Goal: Navigation & Orientation: Find specific page/section

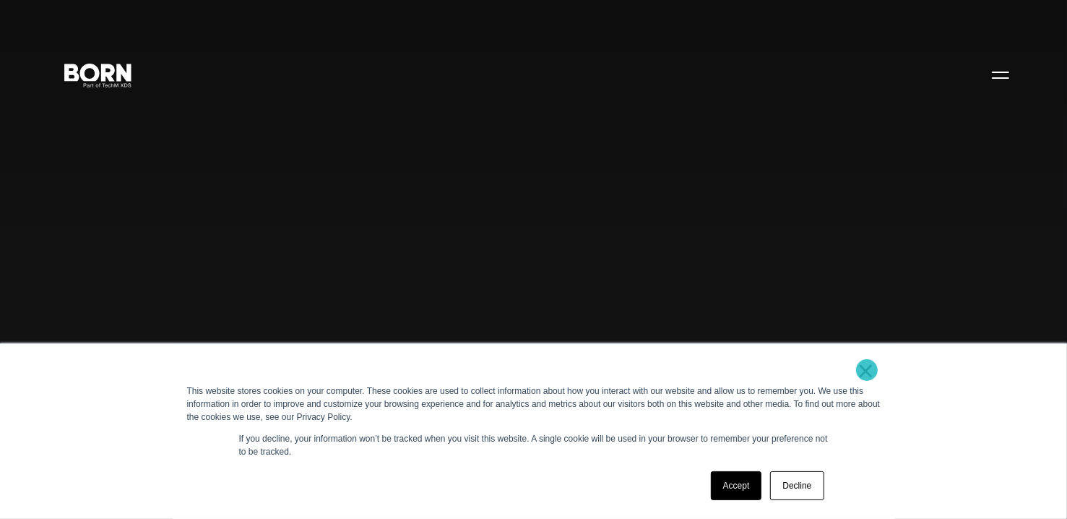
click at [867, 370] on link "×" at bounding box center [866, 370] width 17 height 13
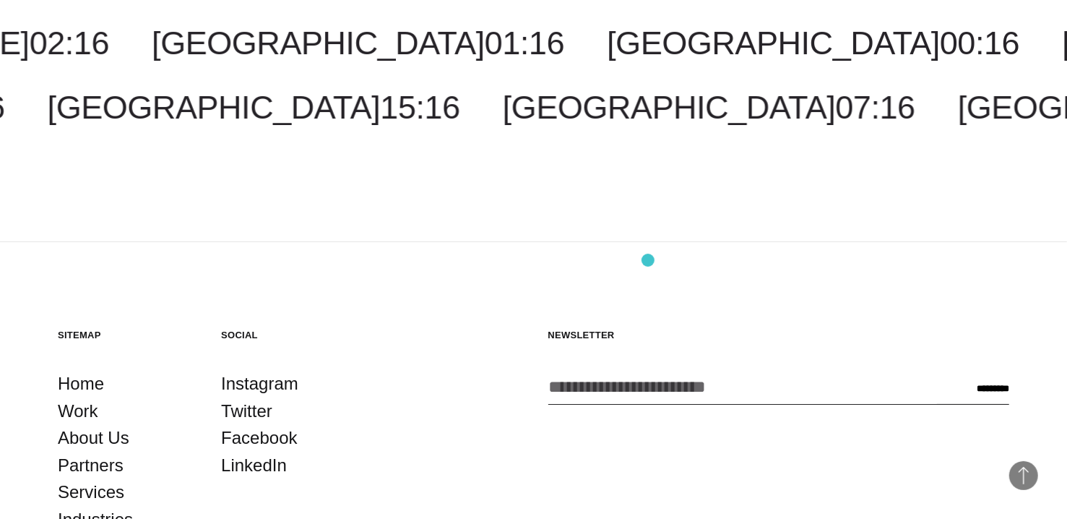
scroll to position [3871, 0]
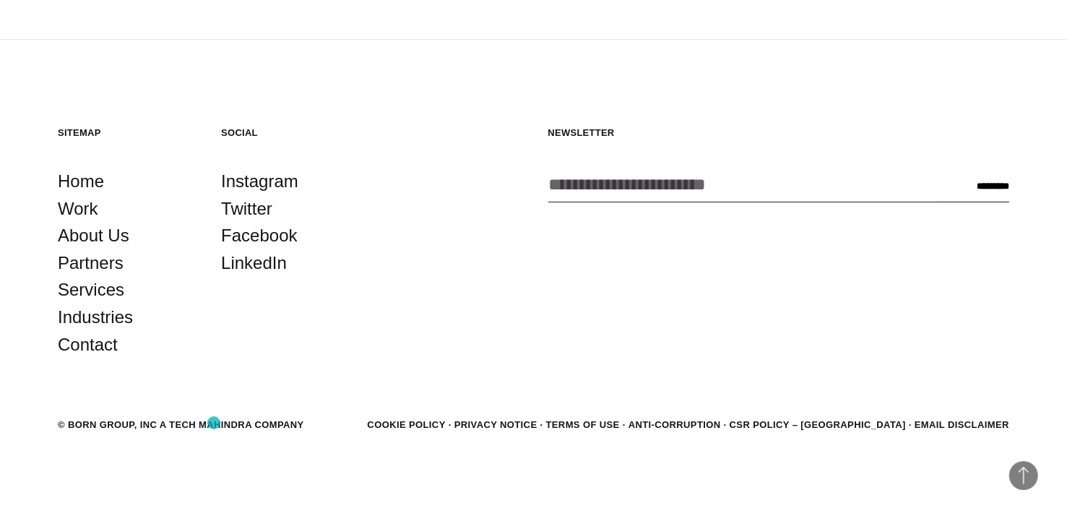
click at [214, 423] on div "© BORN GROUP, INC A Tech Mahindra Company" at bounding box center [181, 425] width 246 height 14
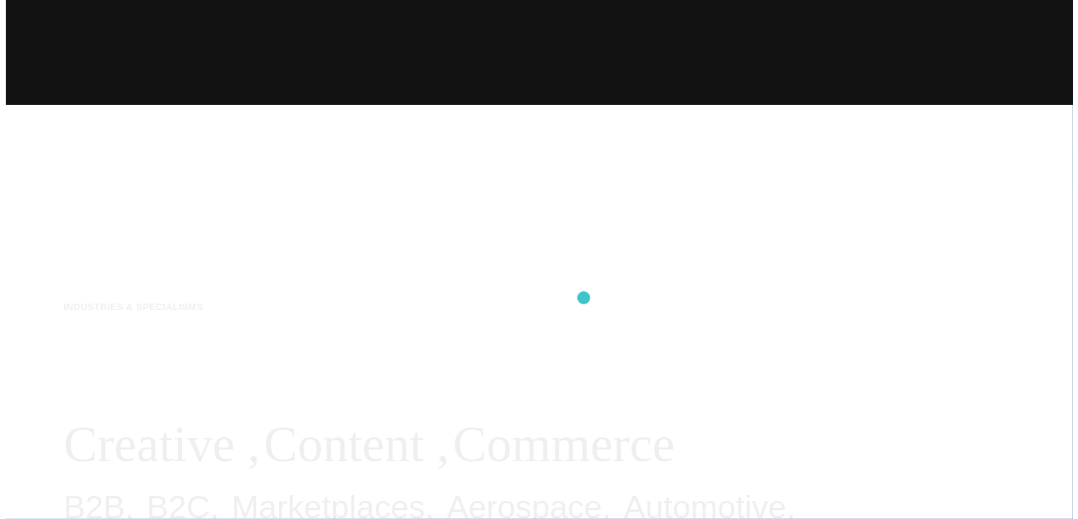
scroll to position [0, 0]
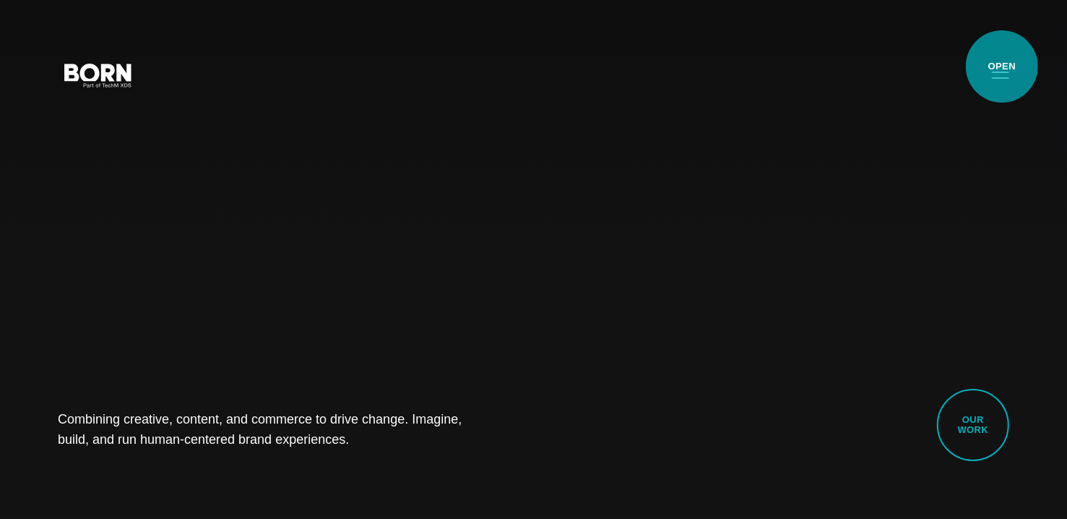
click at [1002, 66] on button "Primary Menu" at bounding box center [1001, 74] width 35 height 30
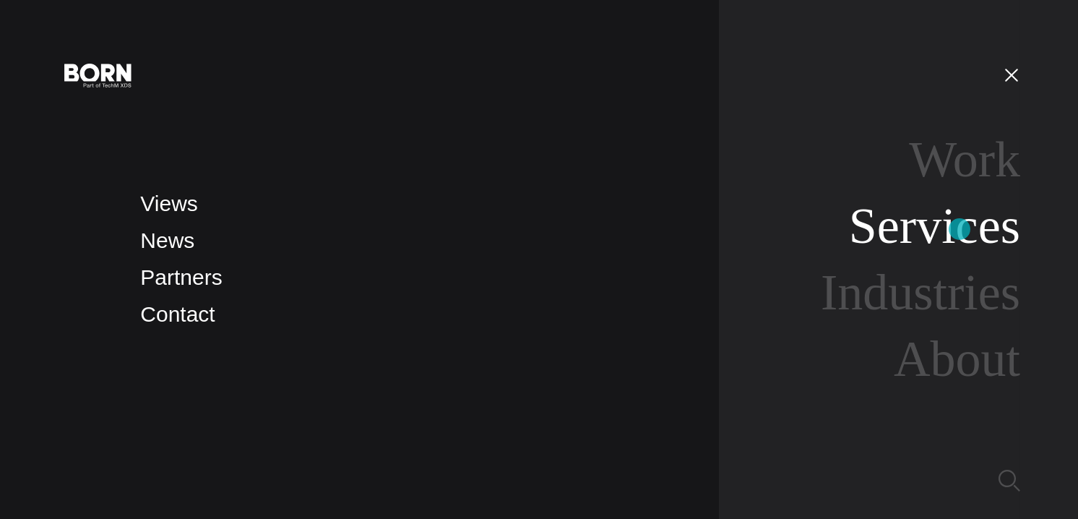
click at [960, 229] on link "Services" at bounding box center [934, 226] width 171 height 56
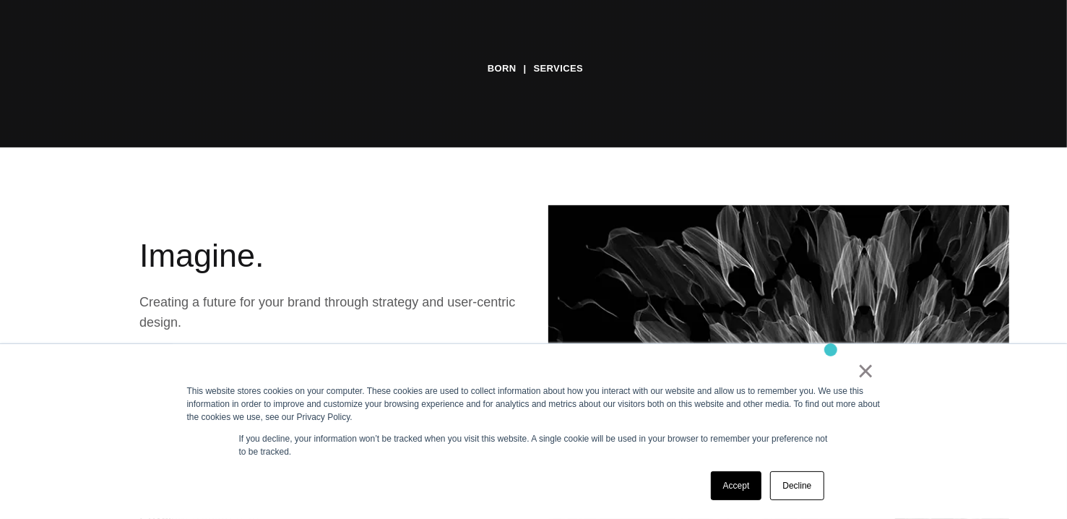
scroll to position [377, 0]
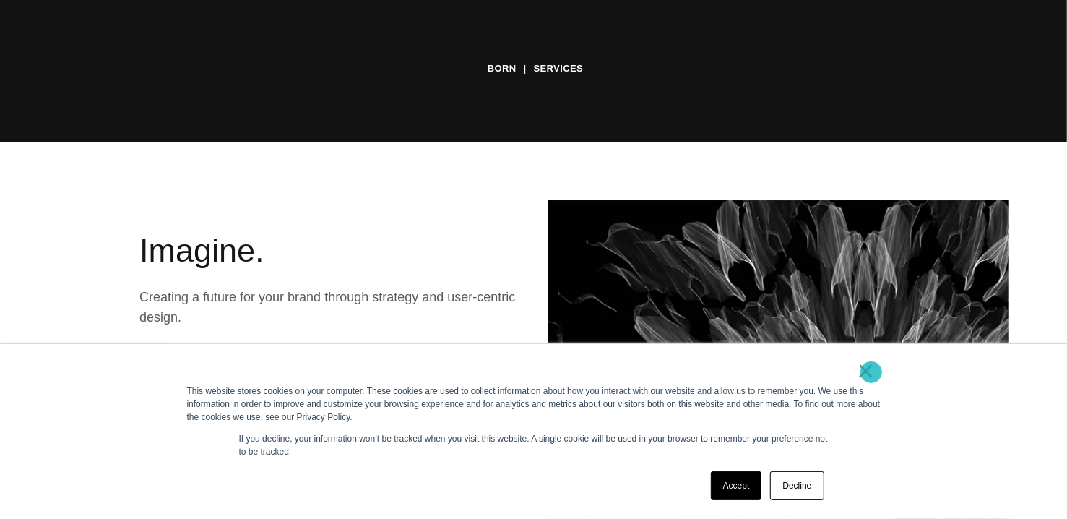
click at [872, 372] on link "×" at bounding box center [866, 370] width 17 height 13
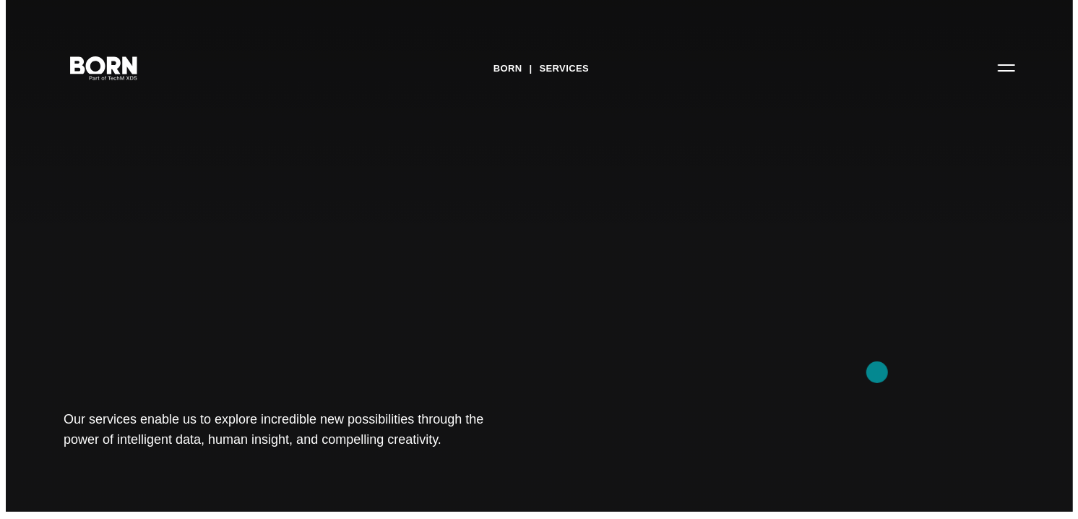
scroll to position [0, 0]
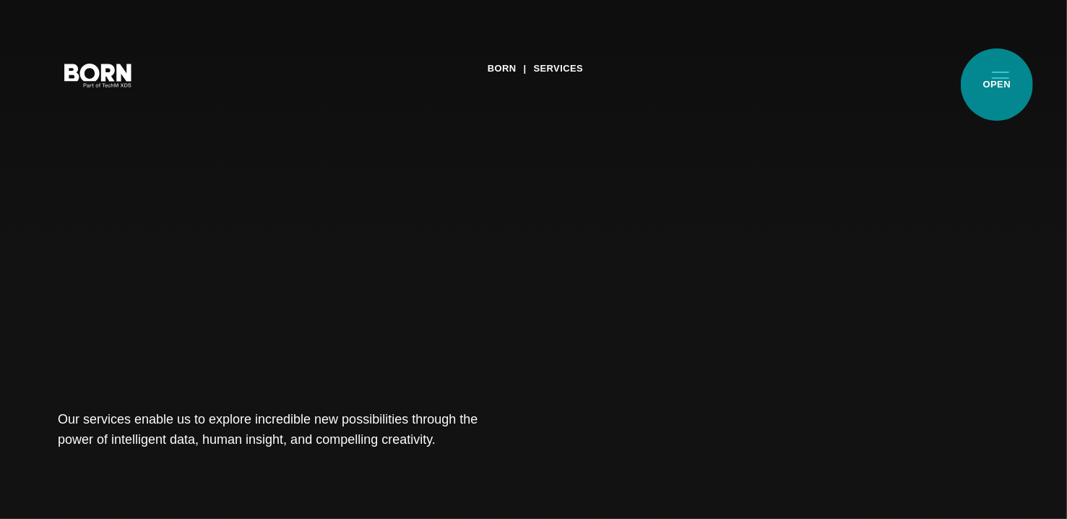
click at [997, 85] on button "Primary Menu" at bounding box center [1001, 74] width 35 height 30
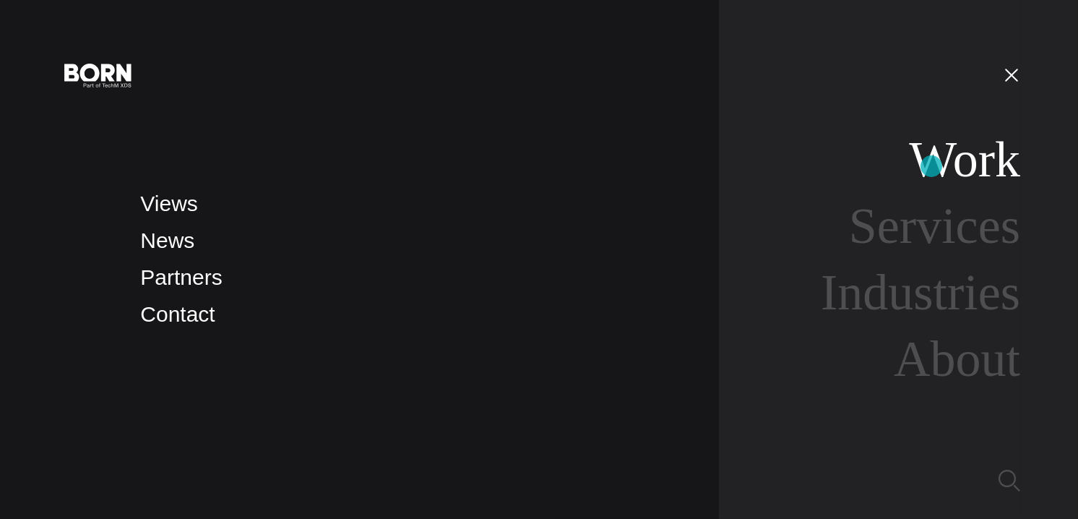
click at [932, 166] on link "Work" at bounding box center [964, 160] width 111 height 56
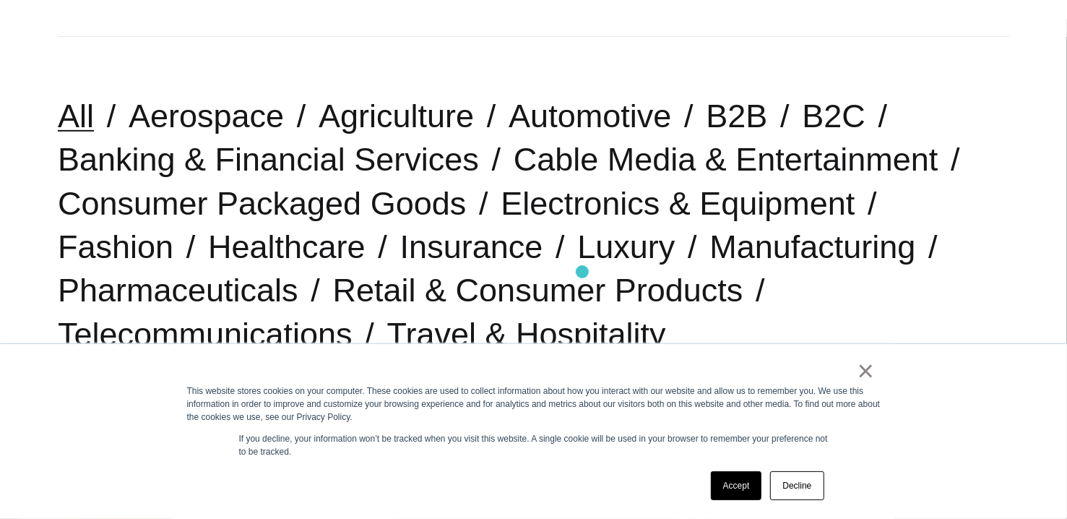
scroll to position [351, 0]
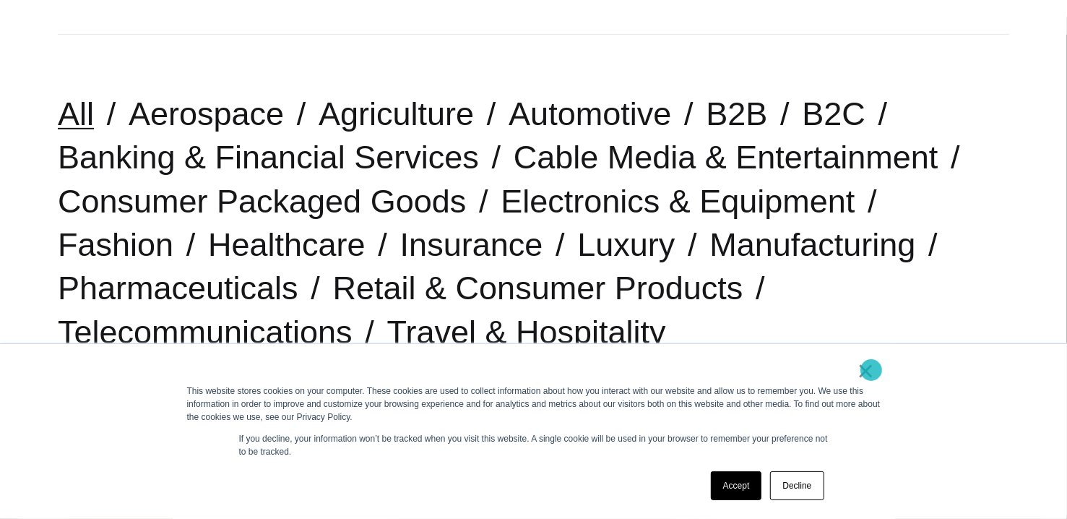
click at [872, 370] on link "×" at bounding box center [866, 370] width 17 height 13
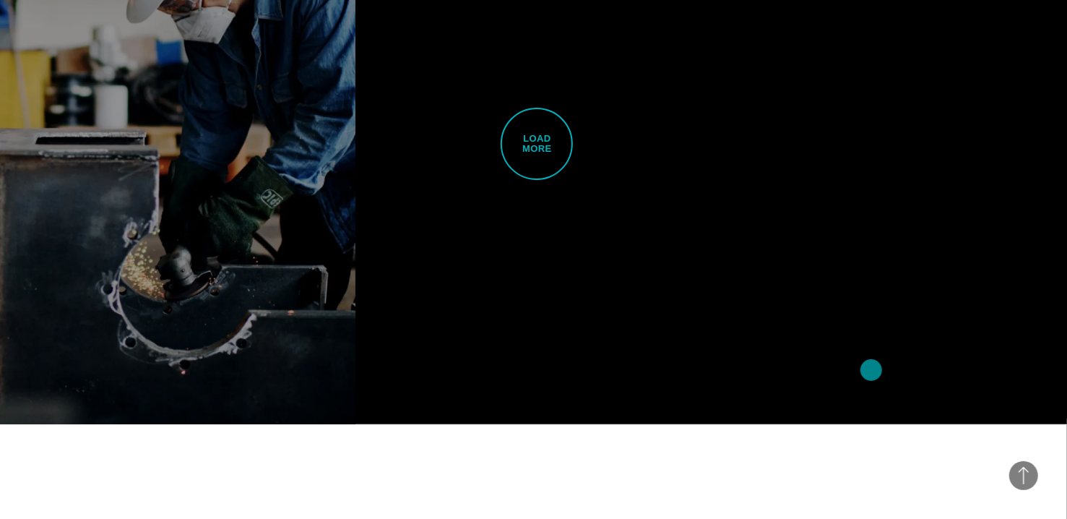
scroll to position [3807, 0]
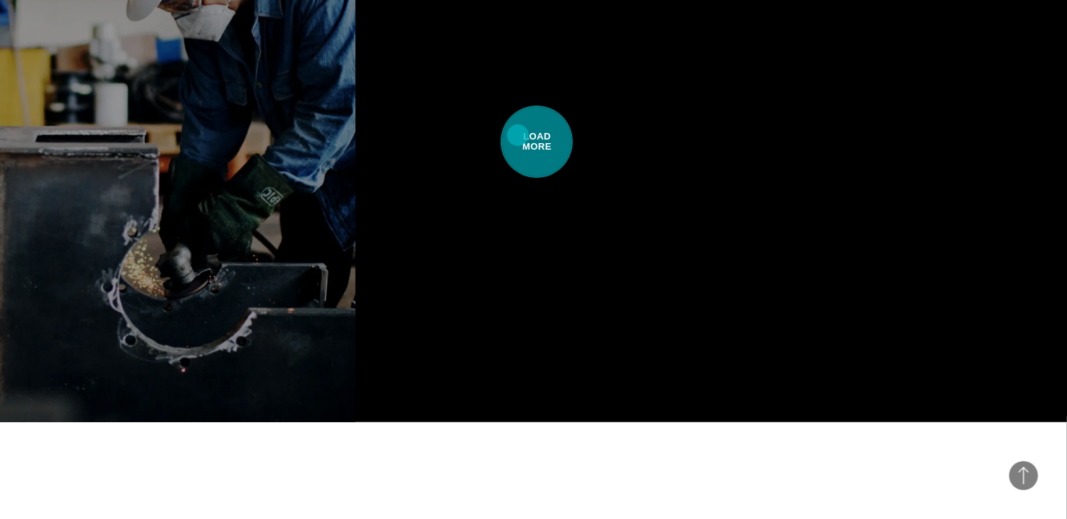
click at [518, 135] on span "Load More" at bounding box center [537, 142] width 72 height 72
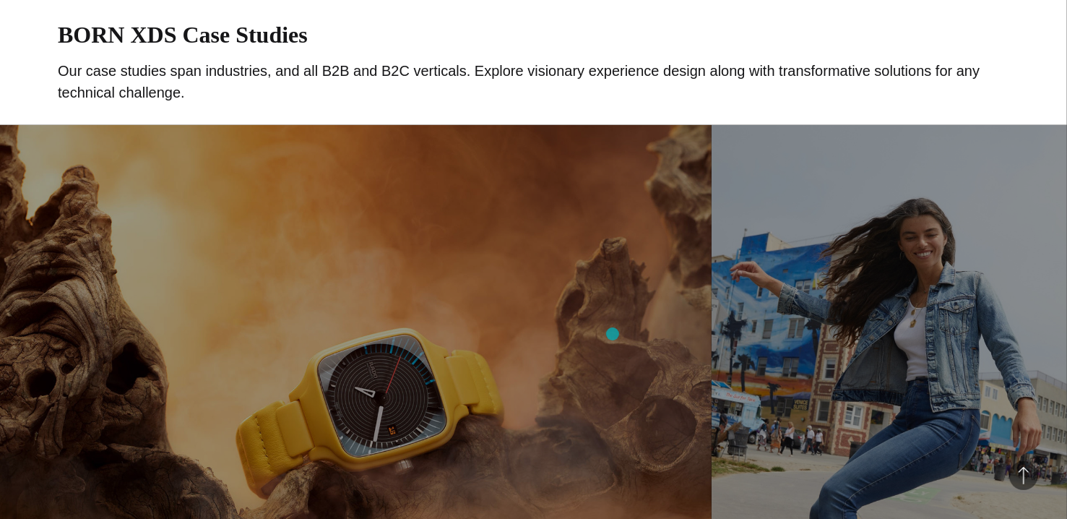
scroll to position [0, 0]
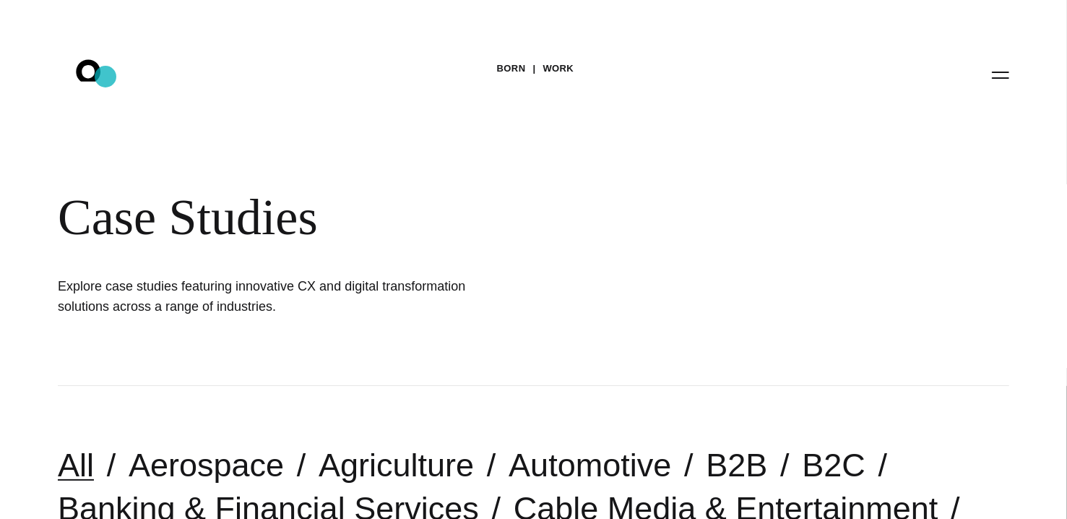
click at [106, 77] on icon ".st0{display:none;} .st1{display:inline;} .st2{font-family:'HelveticaNeue-Mediu…" at bounding box center [98, 75] width 93 height 38
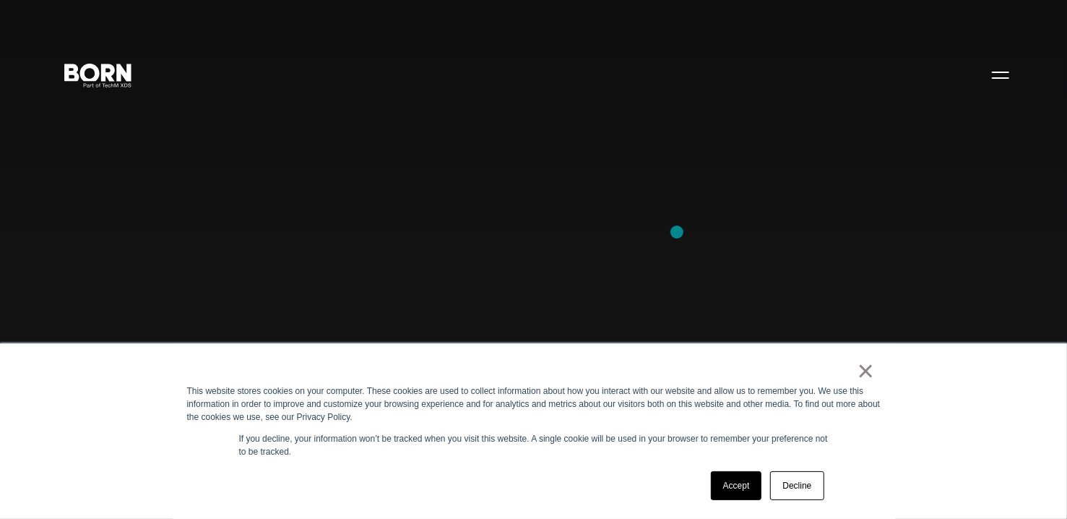
scroll to position [405, 0]
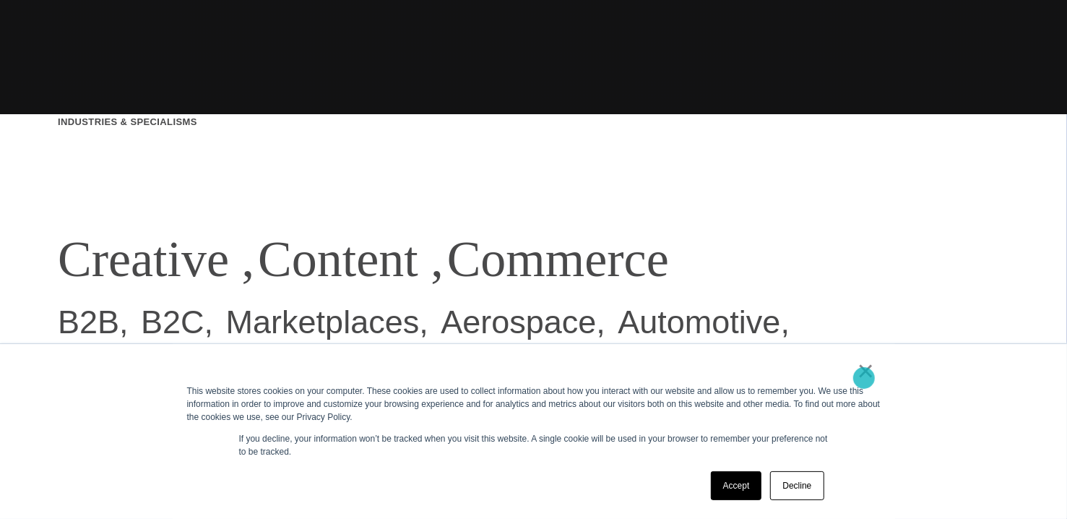
click at [864, 377] on link "×" at bounding box center [866, 370] width 17 height 13
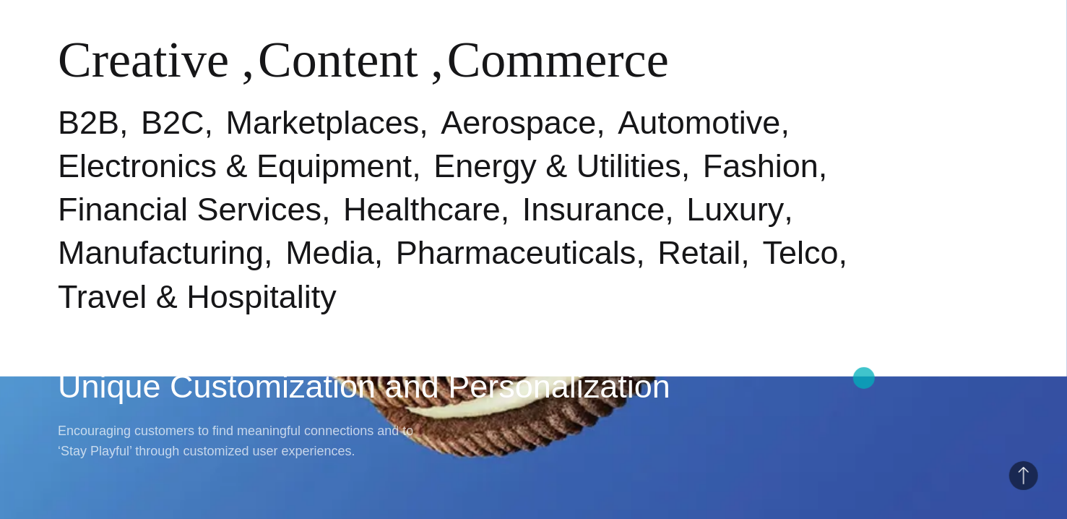
scroll to position [663, 0]
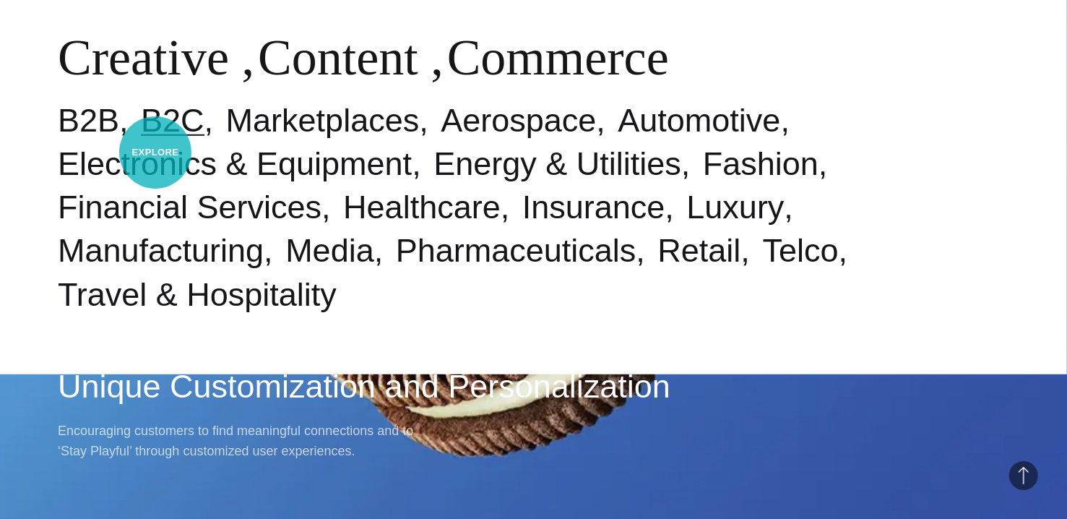
click at [155, 139] on link "B2C" at bounding box center [173, 120] width 64 height 37
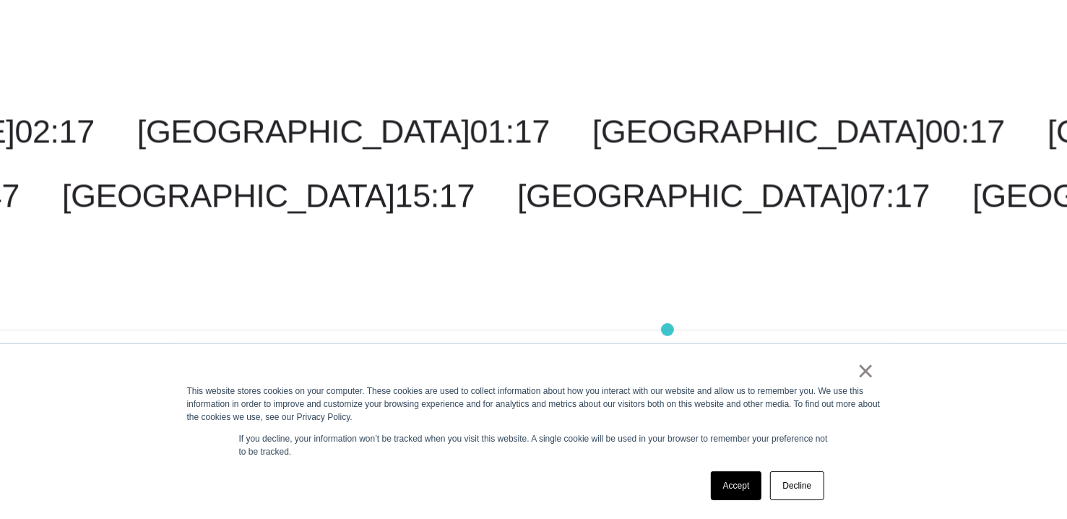
scroll to position [2197, 0]
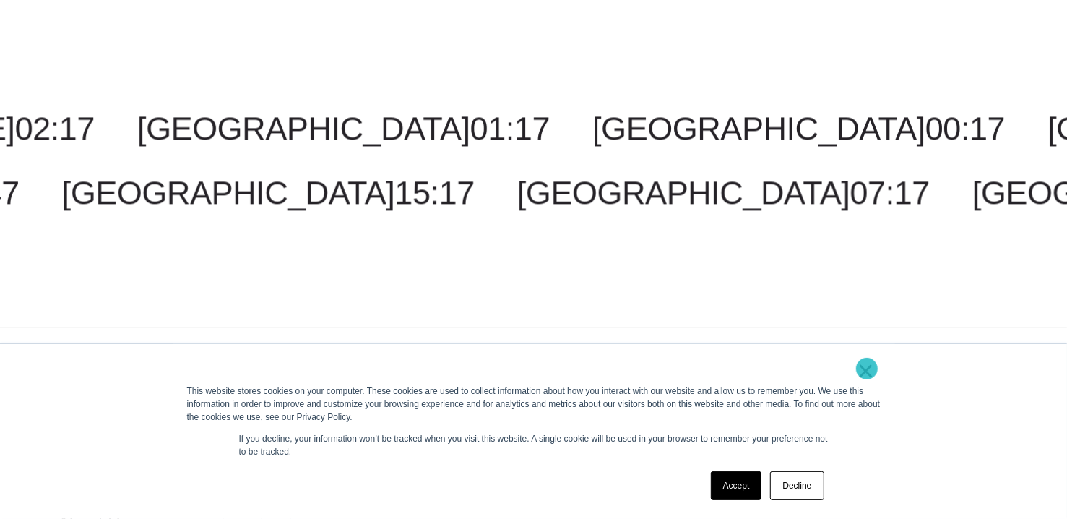
click at [867, 369] on link "×" at bounding box center [866, 370] width 17 height 13
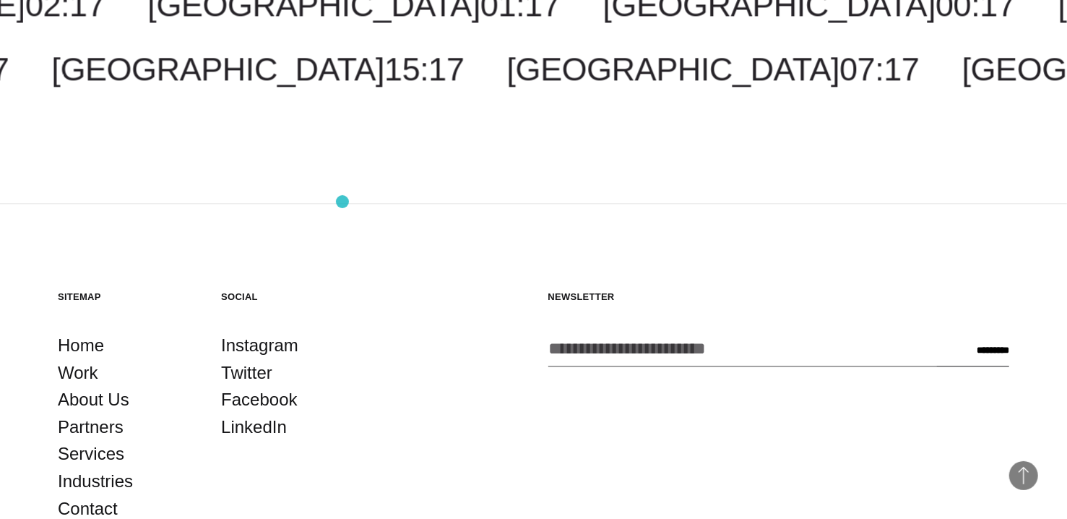
scroll to position [2444, 0]
